Goal: Information Seeking & Learning: Learn about a topic

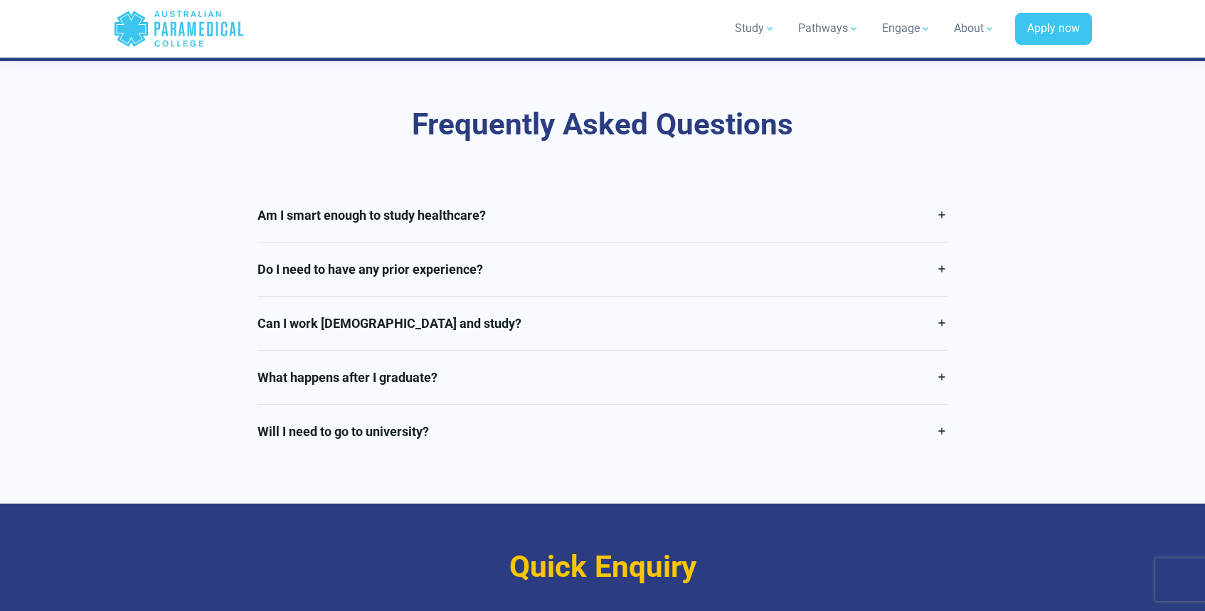
scroll to position [2894, 0]
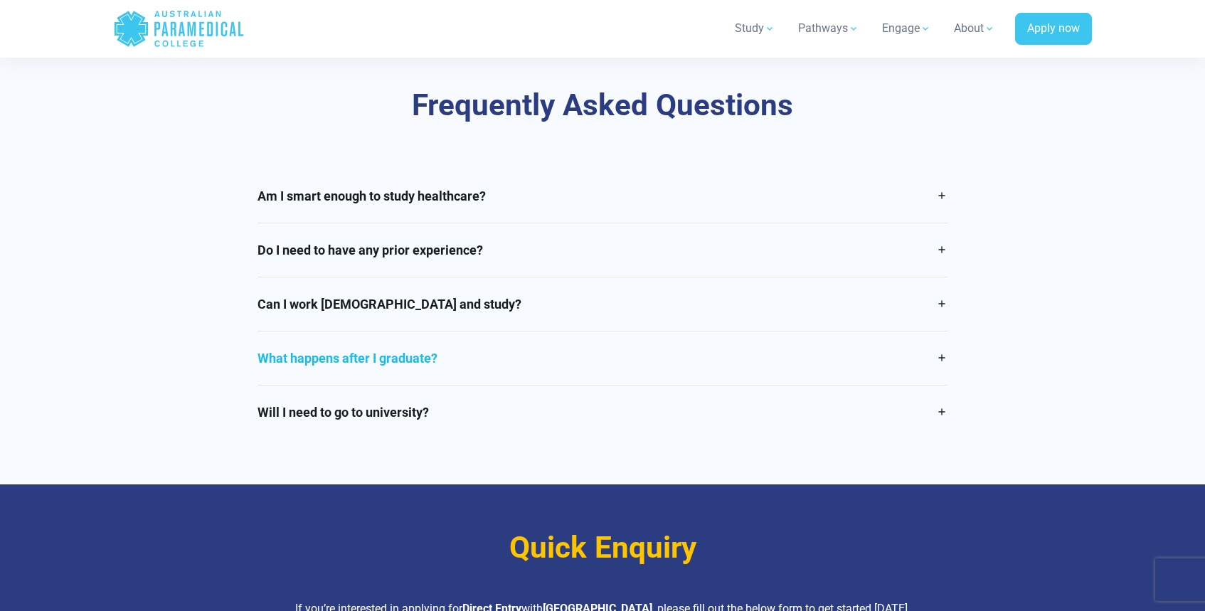
click at [421, 333] on link "What happens after I graduate?" at bounding box center [602, 357] width 690 height 53
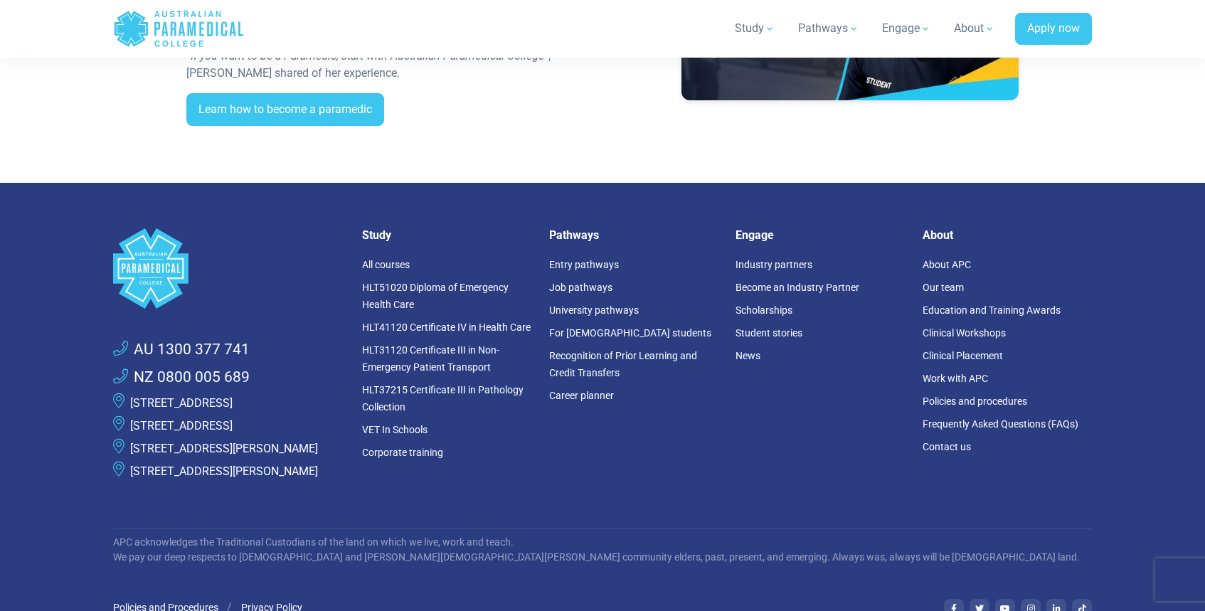
scroll to position [4341, 0]
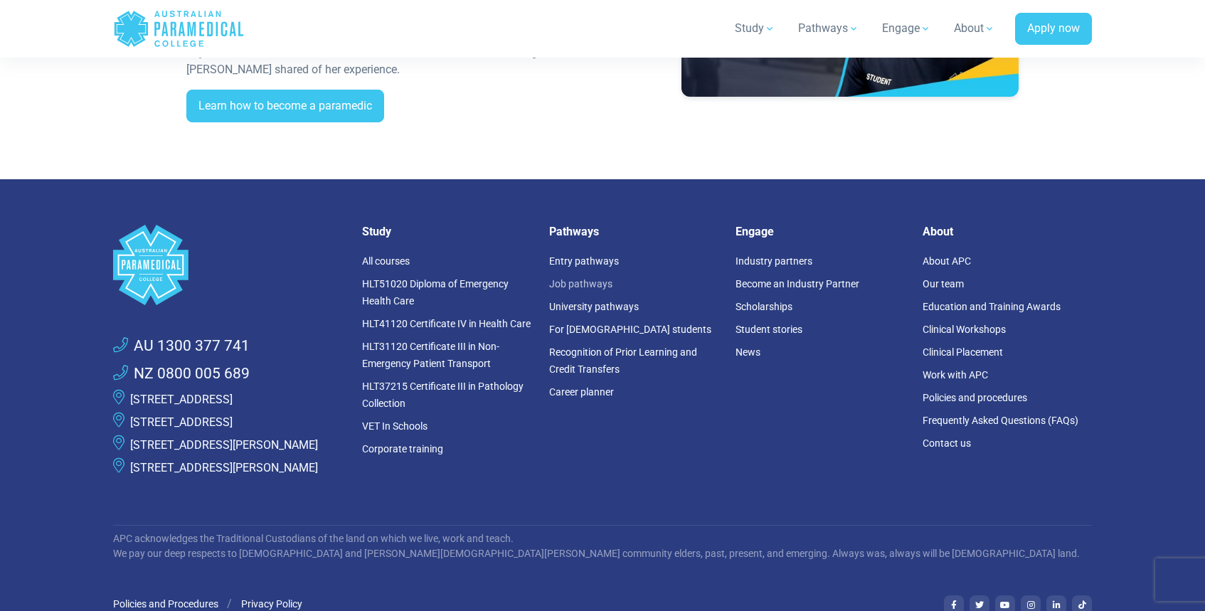
click at [565, 278] on link "Job pathways" at bounding box center [580, 283] width 63 height 11
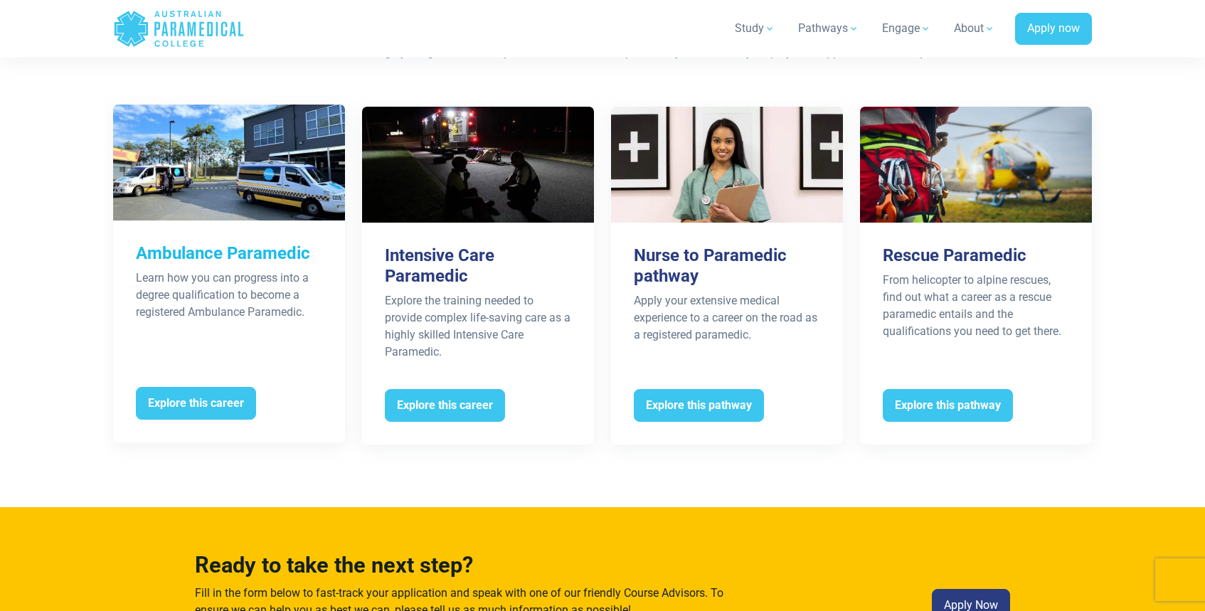
scroll to position [2845, 0]
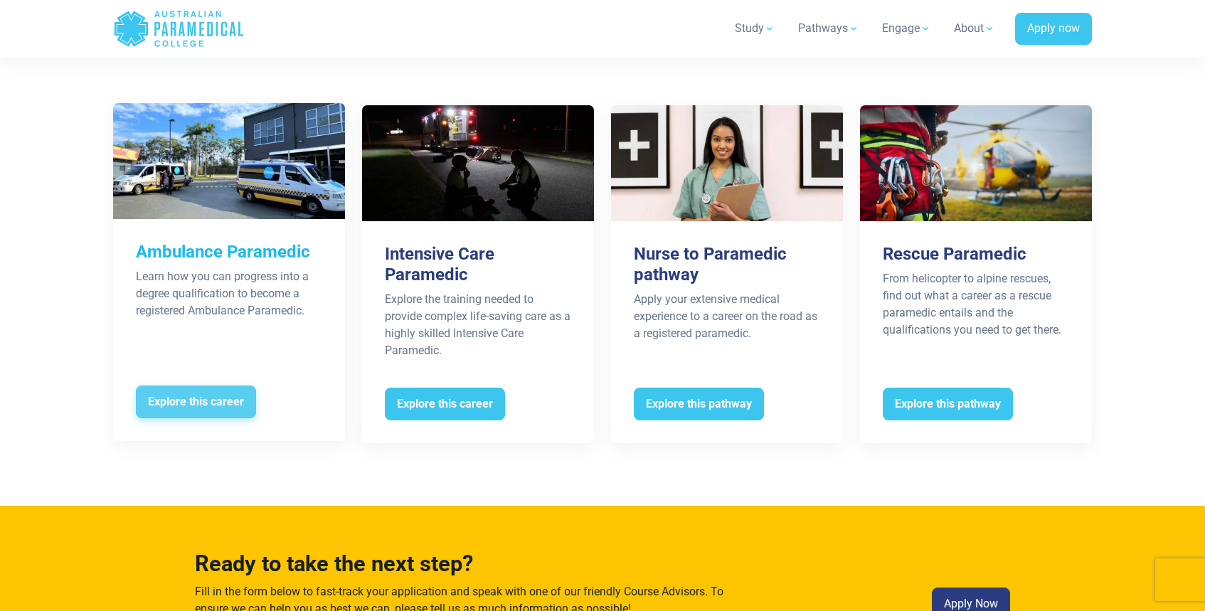
click at [222, 388] on span "Explore this career" at bounding box center [196, 401] width 120 height 33
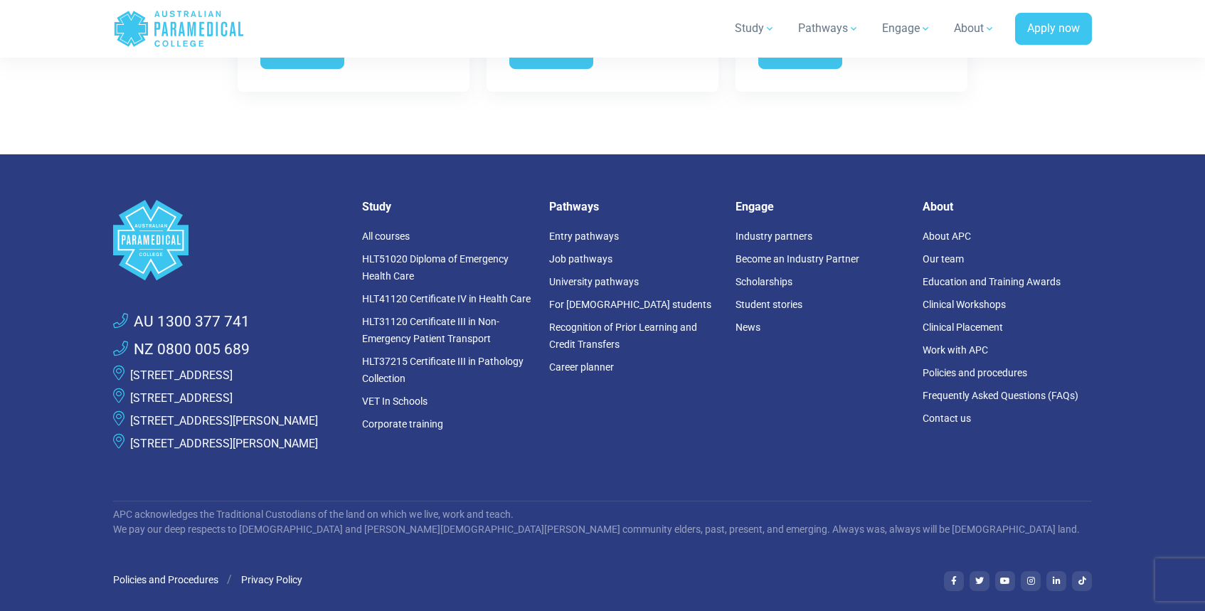
scroll to position [2761, 0]
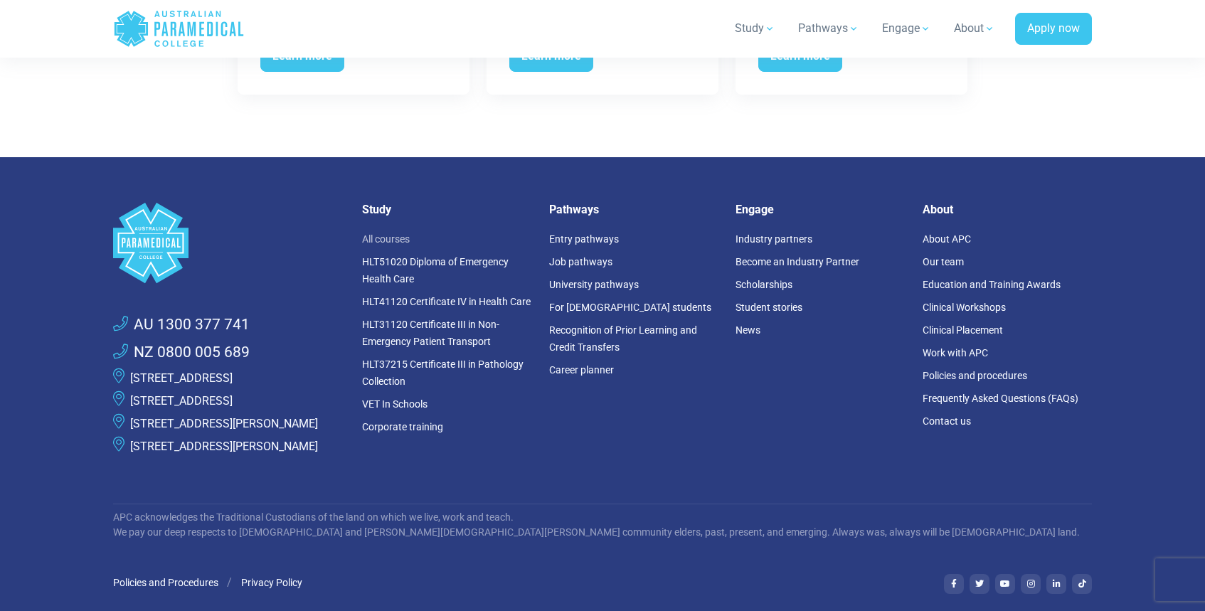
click at [398, 233] on link "All courses" at bounding box center [386, 238] width 48 height 11
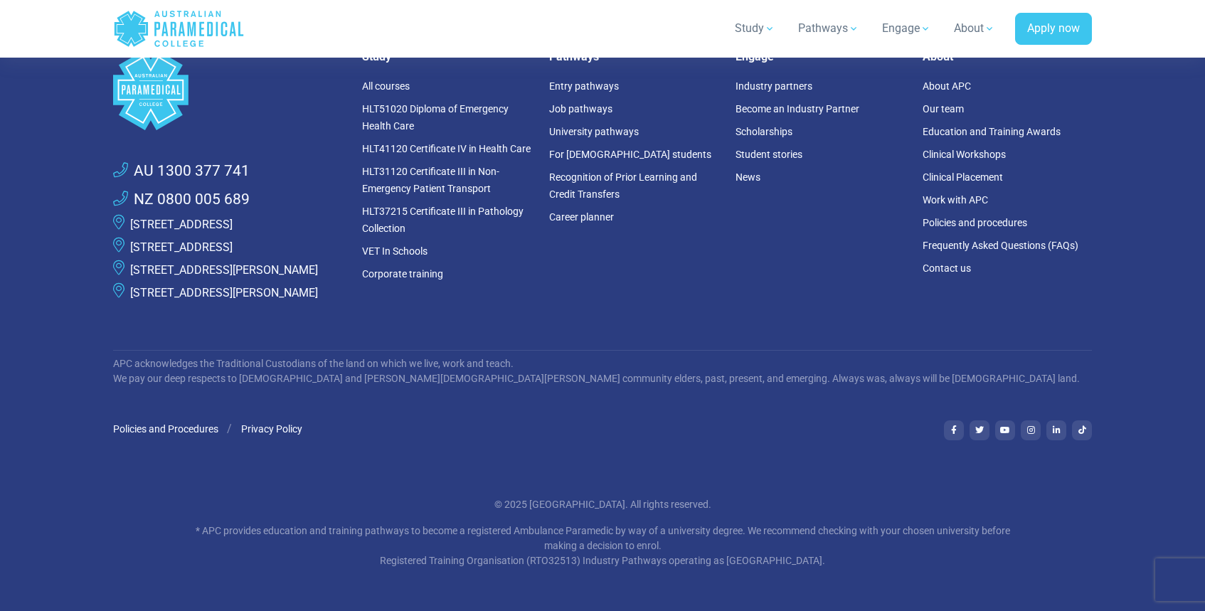
scroll to position [2322, 0]
